Goal: Task Accomplishment & Management: Complete application form

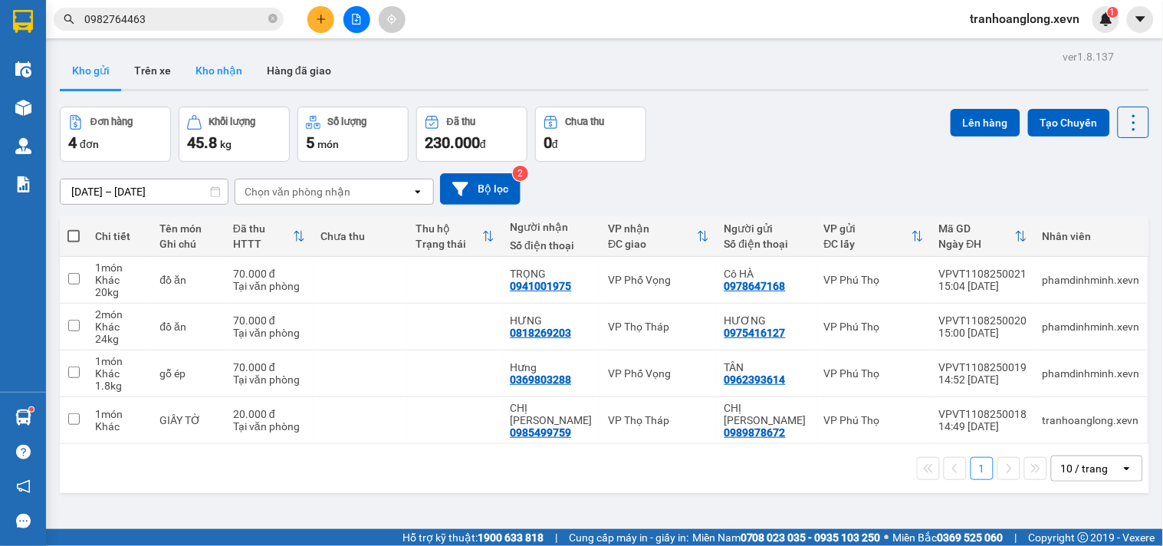
click at [240, 73] on button "Kho nhận" at bounding box center [218, 70] width 71 height 37
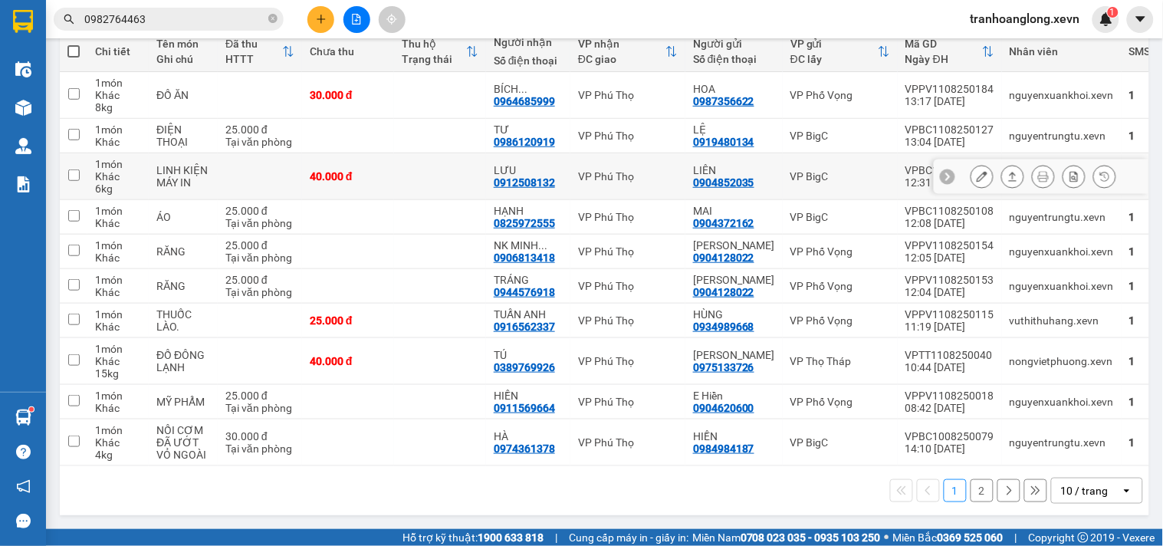
scroll to position [216, 0]
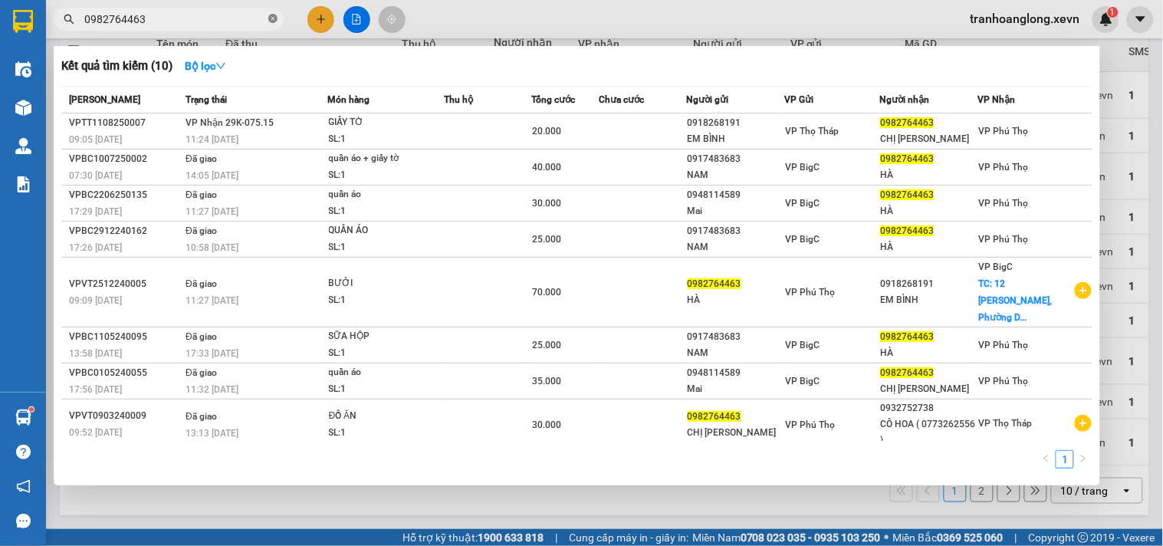
click at [276, 19] on icon "close-circle" at bounding box center [272, 18] width 9 height 9
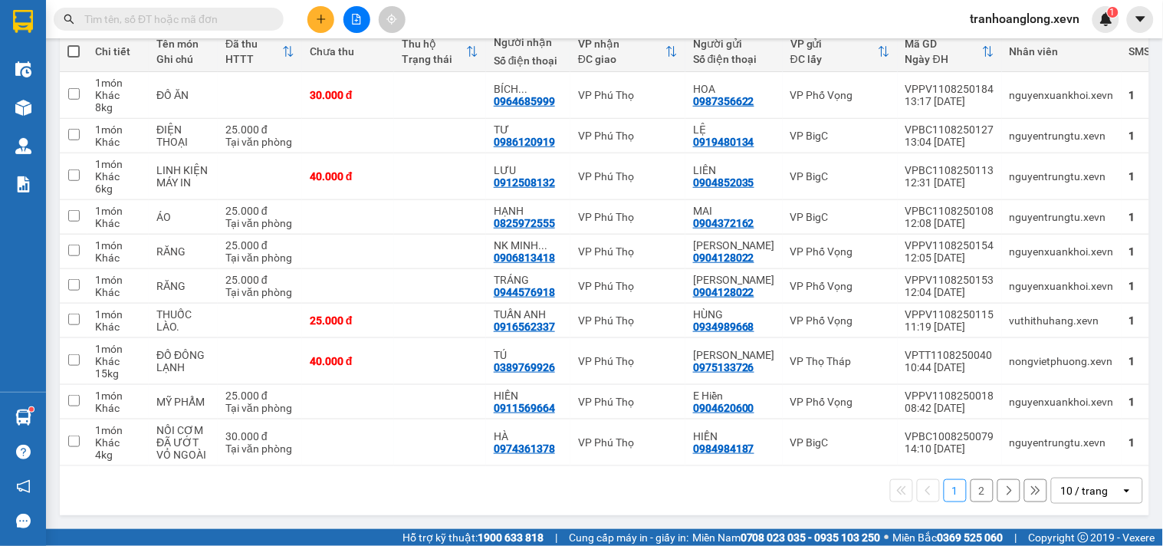
click at [197, 23] on input "text" at bounding box center [174, 19] width 181 height 17
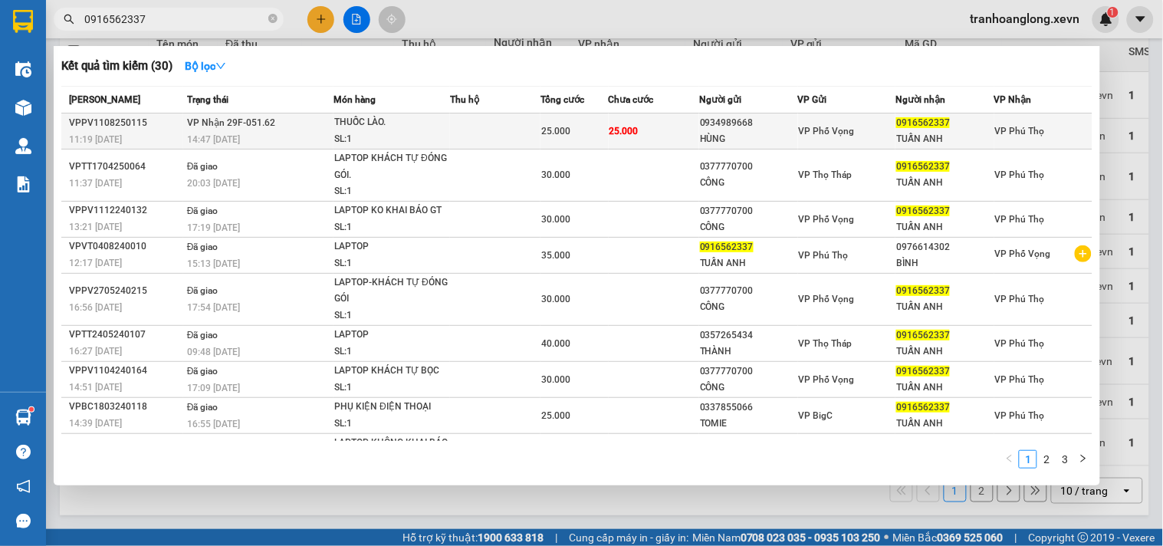
type input "0916562337"
click at [394, 126] on div "THUỐC LÀO." at bounding box center [391, 122] width 115 height 17
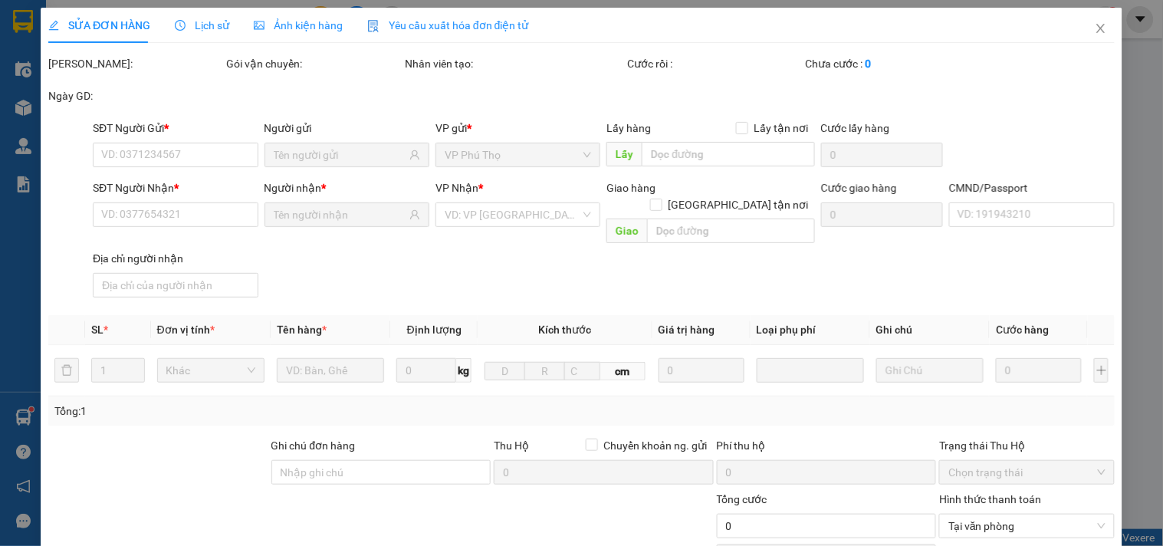
type input "0934989668"
type input "HÙNG"
type input "0916562337"
type input "TUẤN ANH"
type input "025094010806 [PERSON_NAME]"
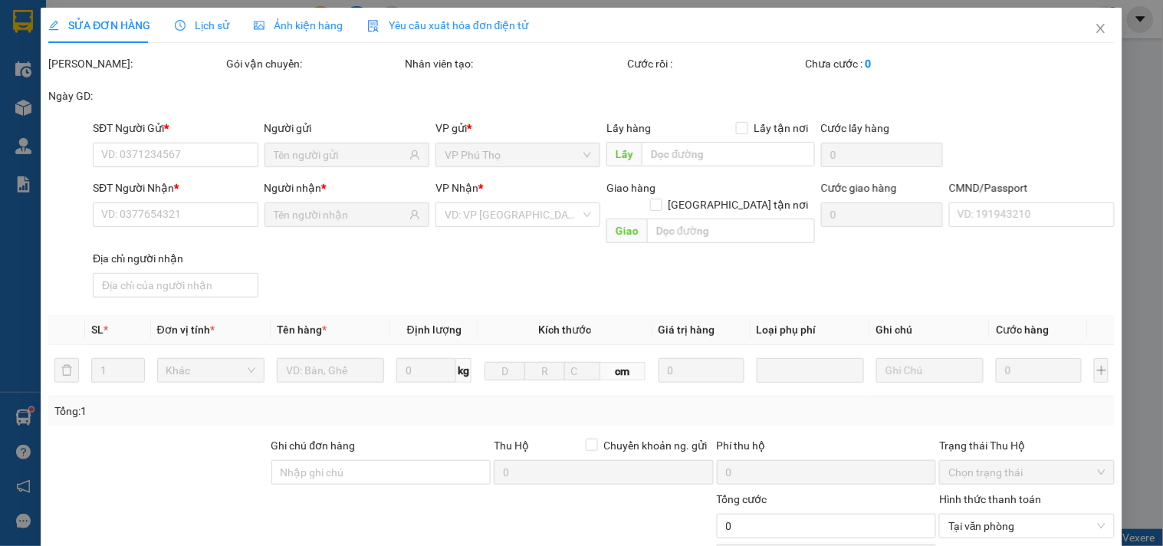
type input "25.000"
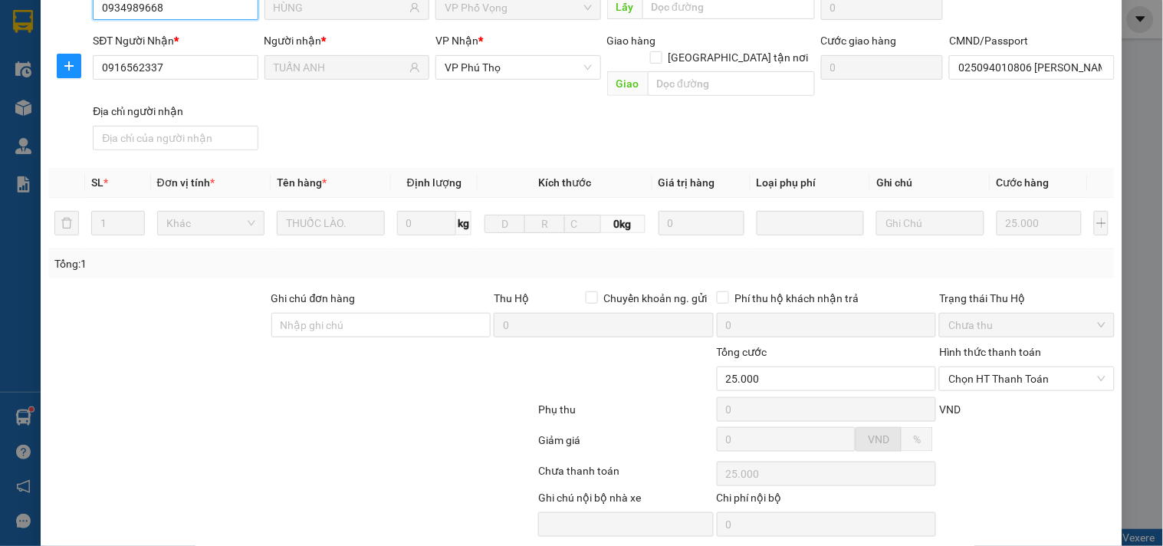
scroll to position [187, 0]
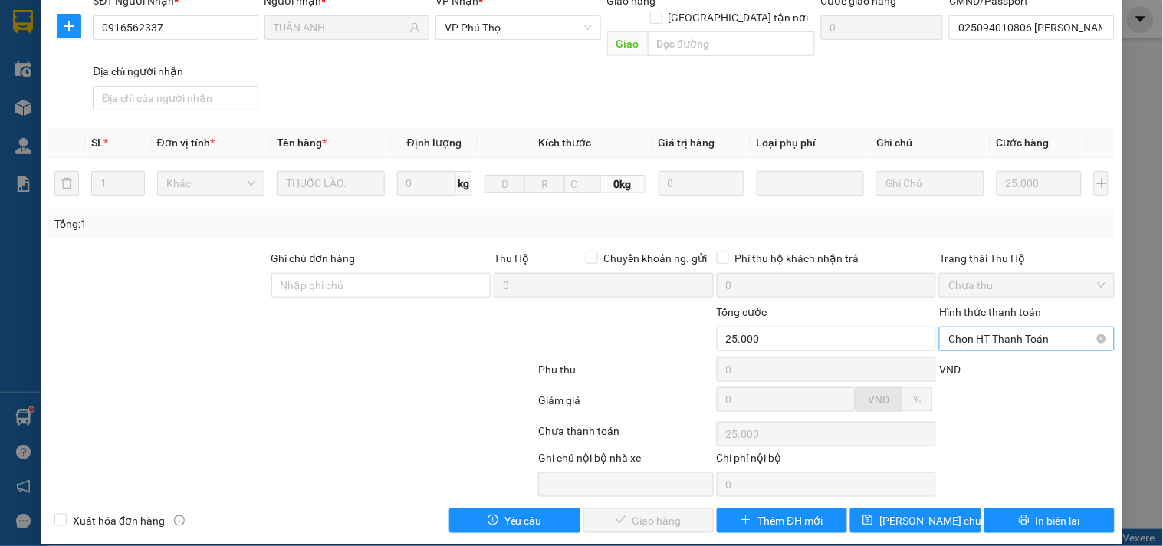
click at [1023, 327] on span "Chọn HT Thanh Toán" at bounding box center [1026, 338] width 156 height 23
click at [987, 356] on div "Tại văn phòng" at bounding box center [1017, 352] width 155 height 17
type input "0"
click at [641, 512] on span "Giao hàng" at bounding box center [656, 520] width 49 height 17
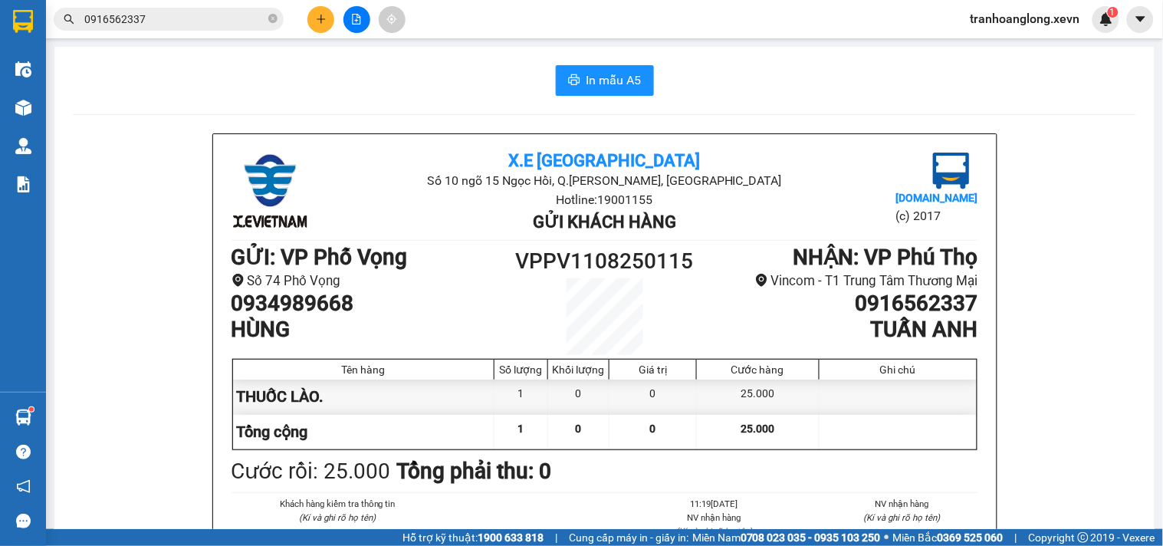
click at [325, 28] on button at bounding box center [320, 19] width 27 height 27
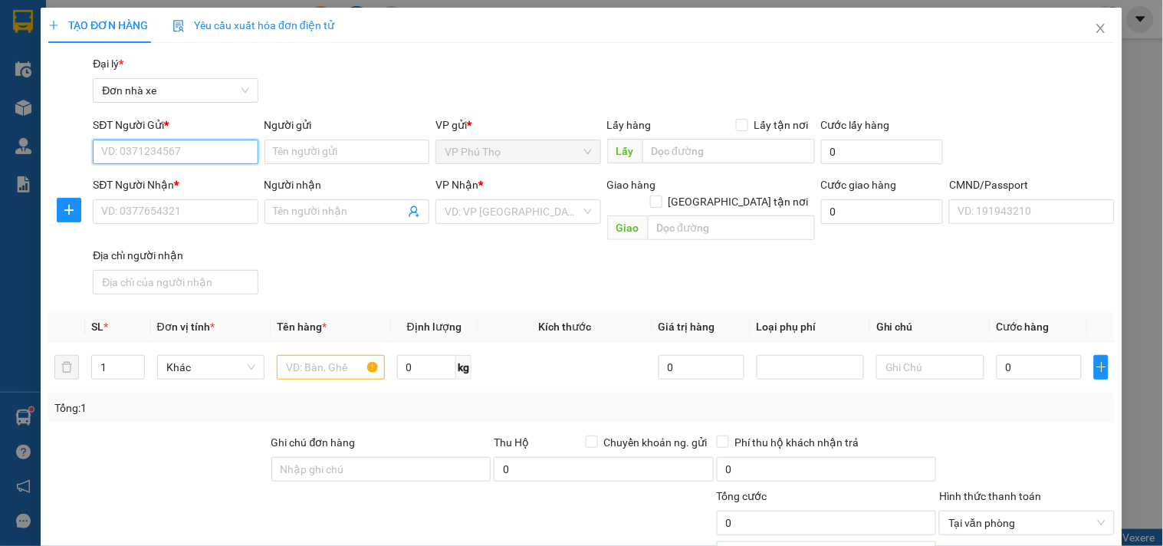
click at [228, 146] on input "SĐT Người Gửi *" at bounding box center [175, 151] width 165 height 25
click at [216, 156] on input "SĐT Người Gửi *" at bounding box center [175, 151] width 165 height 25
click at [291, 146] on input "Người gửi" at bounding box center [346, 151] width 165 height 25
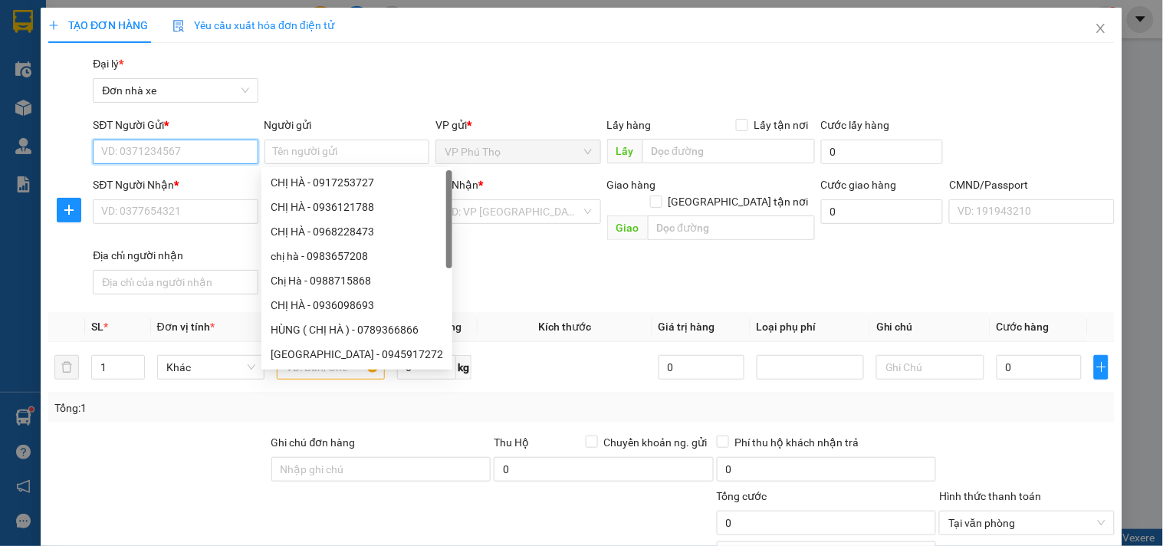
click at [209, 146] on input "SĐT Người Gửi *" at bounding box center [175, 151] width 165 height 25
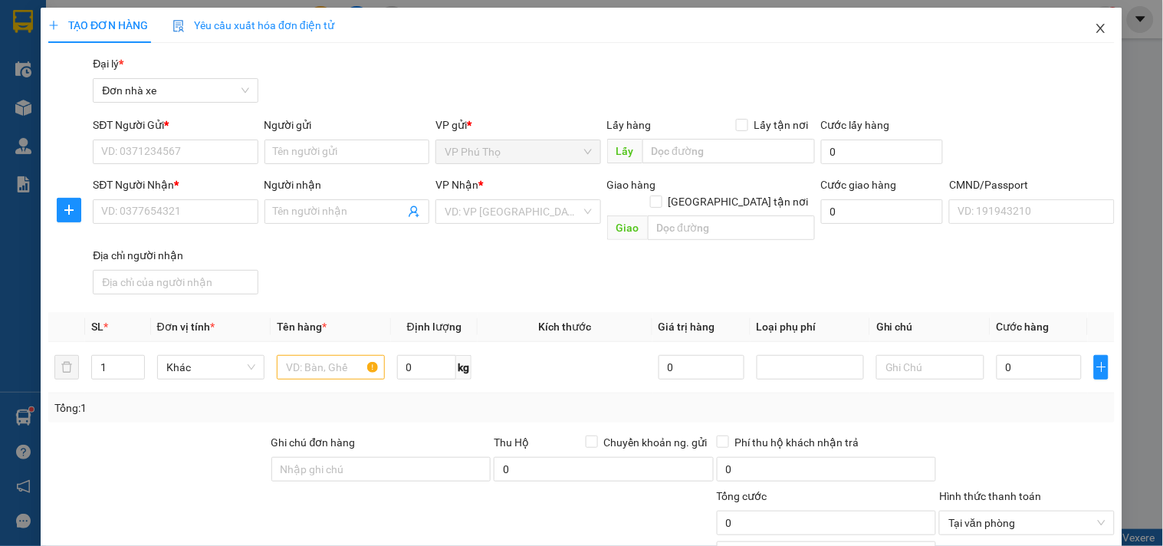
click at [1096, 26] on icon "close" at bounding box center [1100, 28] width 8 height 9
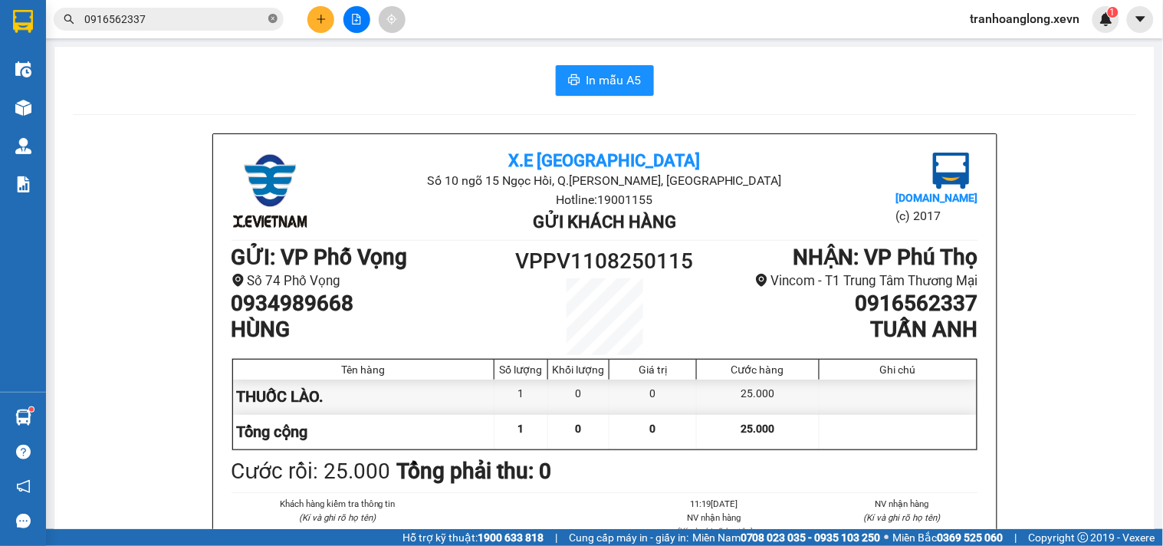
click at [272, 18] on icon "close-circle" at bounding box center [272, 18] width 9 height 9
click at [238, 21] on input "text" at bounding box center [174, 19] width 181 height 17
click at [225, 16] on input "text" at bounding box center [174, 19] width 181 height 17
paste input "0977621584"
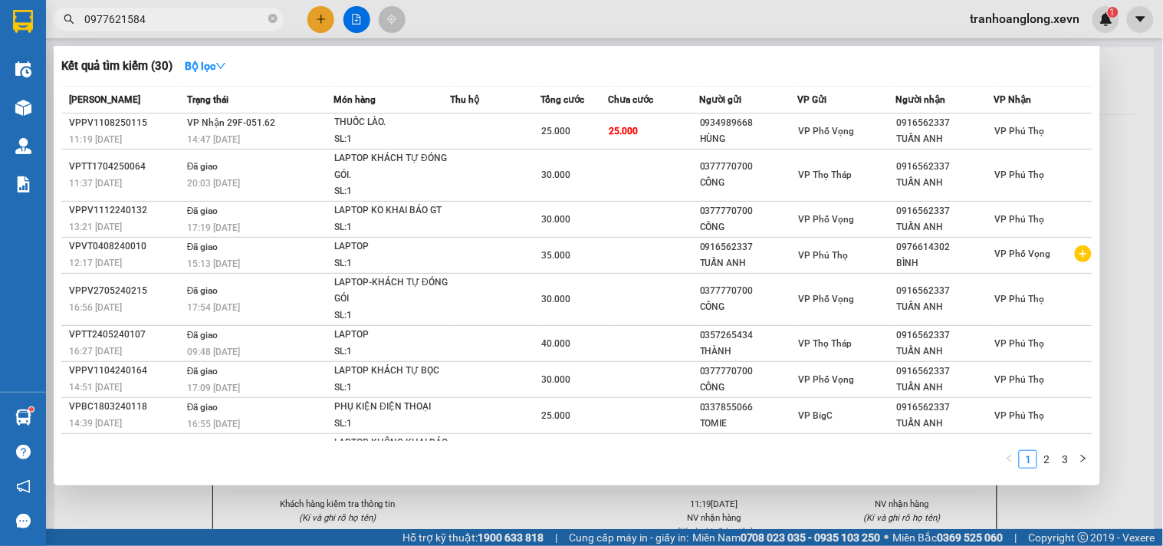
type input "0977621584"
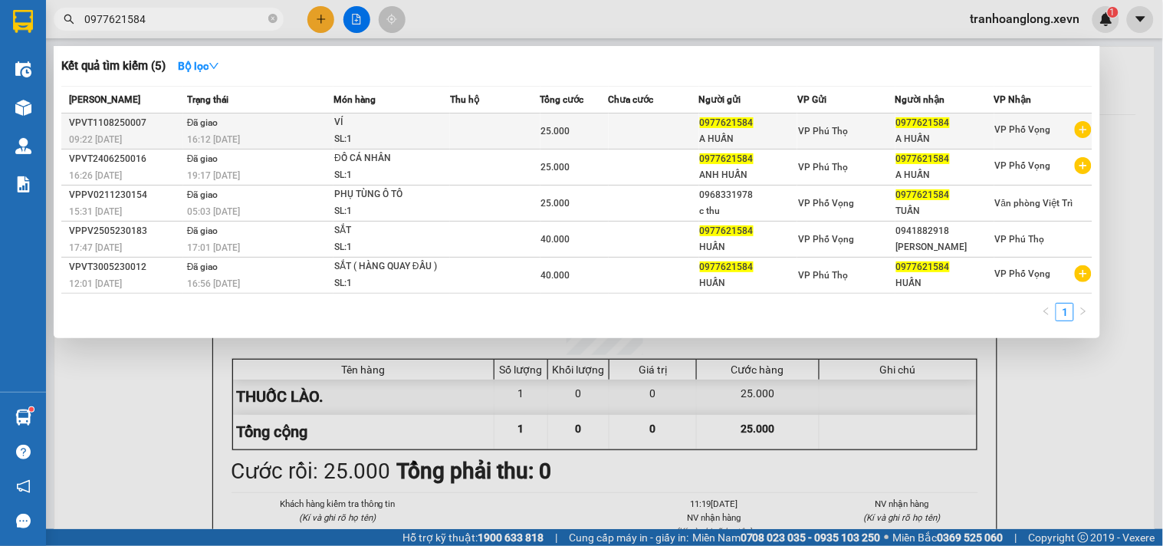
click at [296, 131] on div "16:12 [DATE]" at bounding box center [260, 139] width 146 height 17
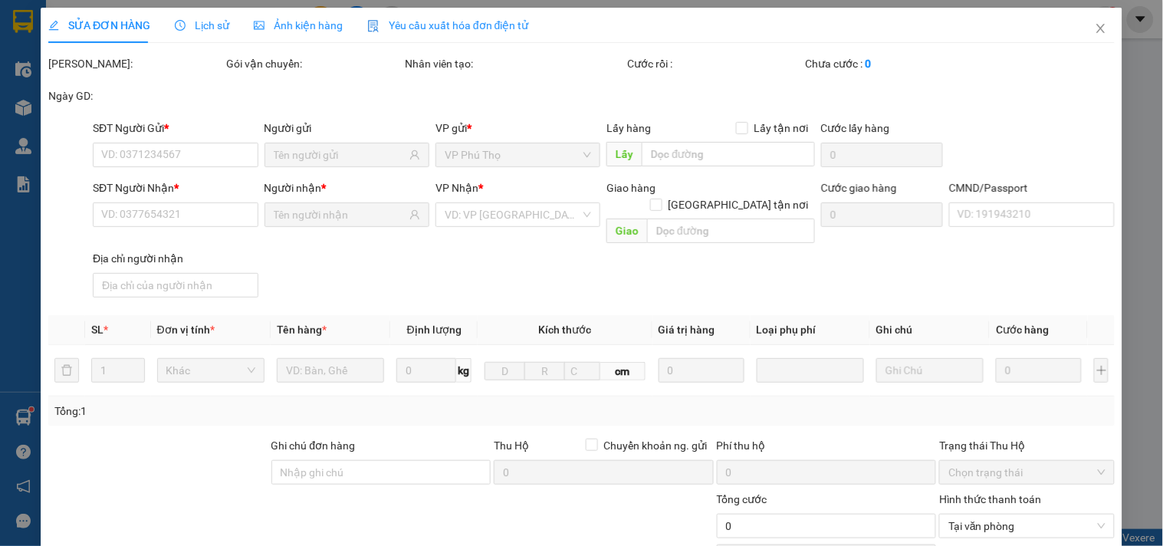
type input "0977621584"
type input "025069008994 [PERSON_NAME] 1969"
type input "25.000"
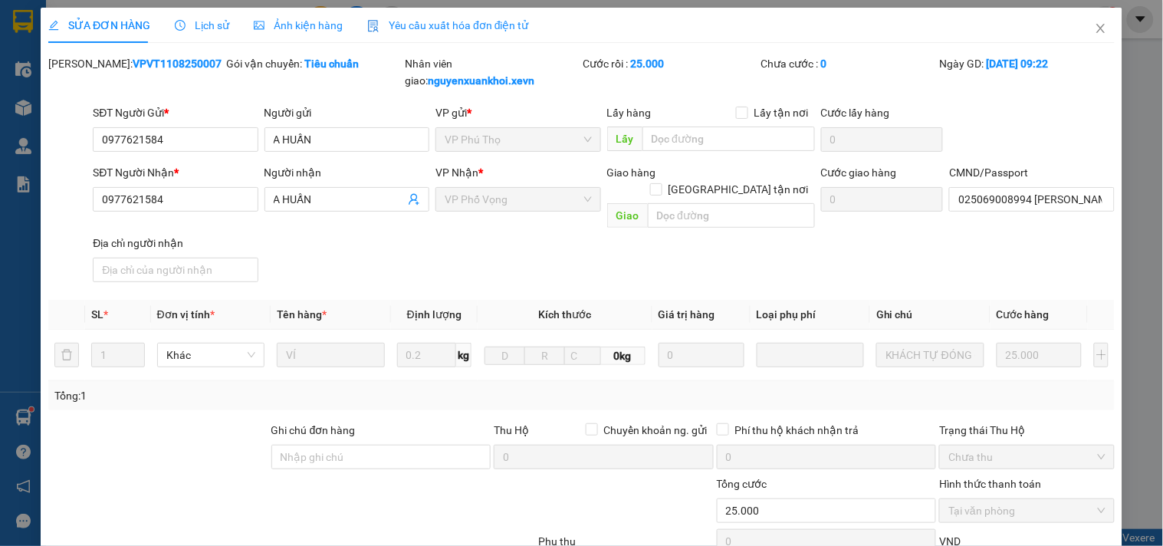
click at [202, 29] on span "Lịch sử" at bounding box center [202, 25] width 54 height 12
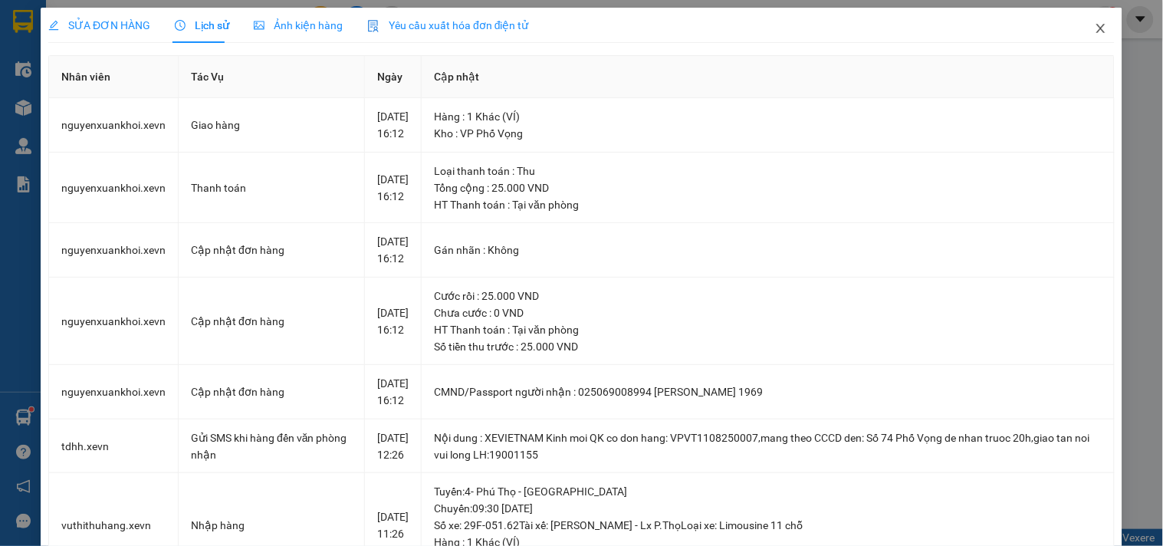
click at [1100, 28] on span "Close" at bounding box center [1100, 29] width 43 height 43
